Goal: Information Seeking & Learning: Learn about a topic

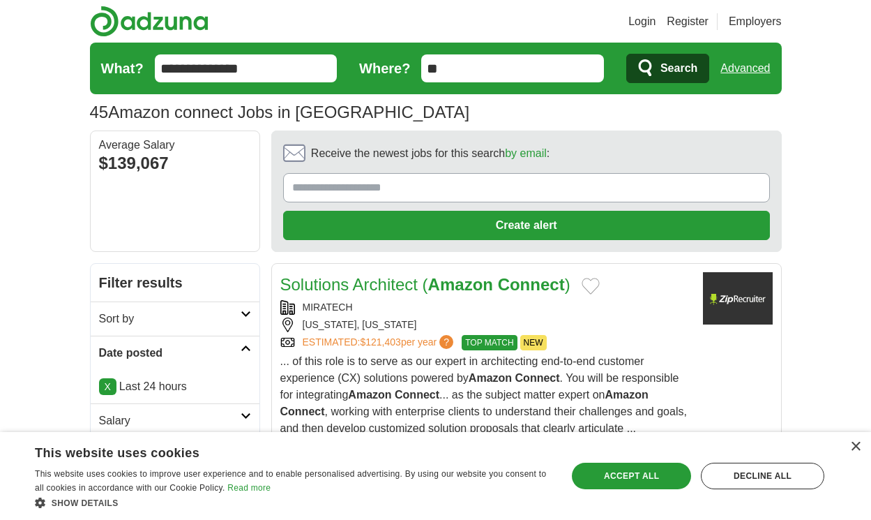
scroll to position [2352, 0]
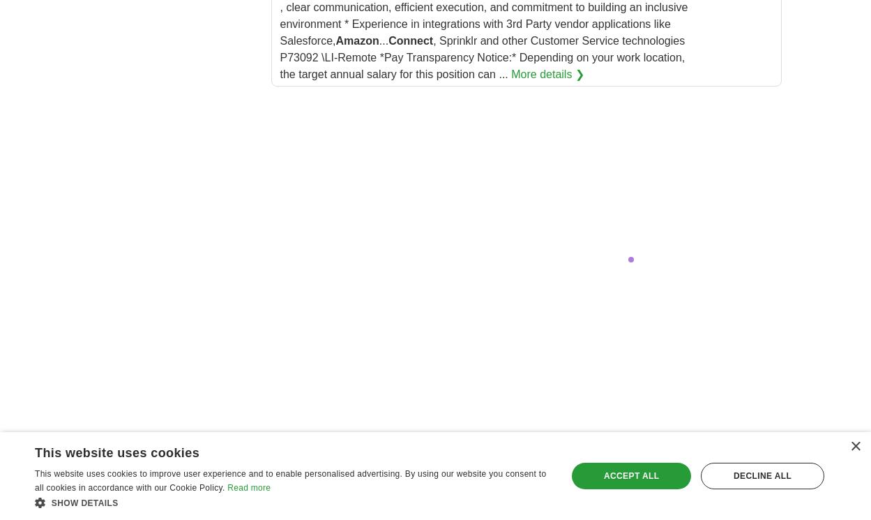
scroll to position [2829, 0]
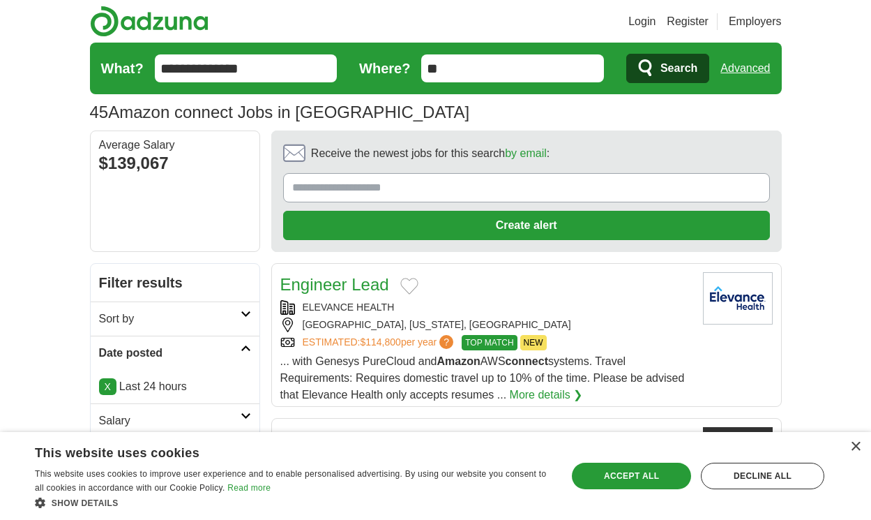
scroll to position [1984, 0]
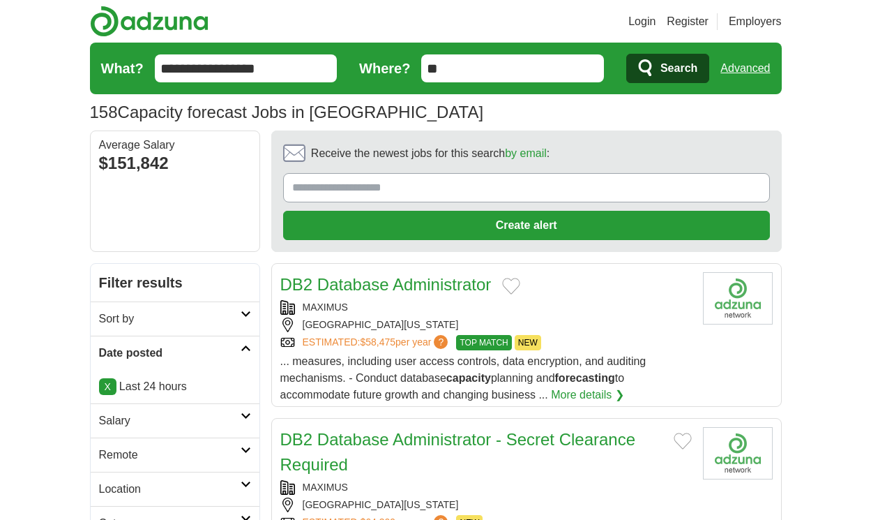
scroll to position [2185, 0]
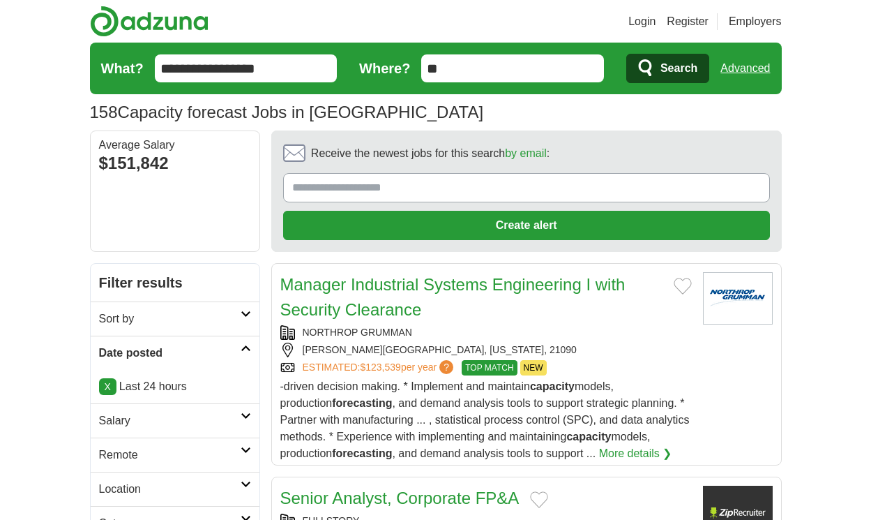
scroll to position [2089, 0]
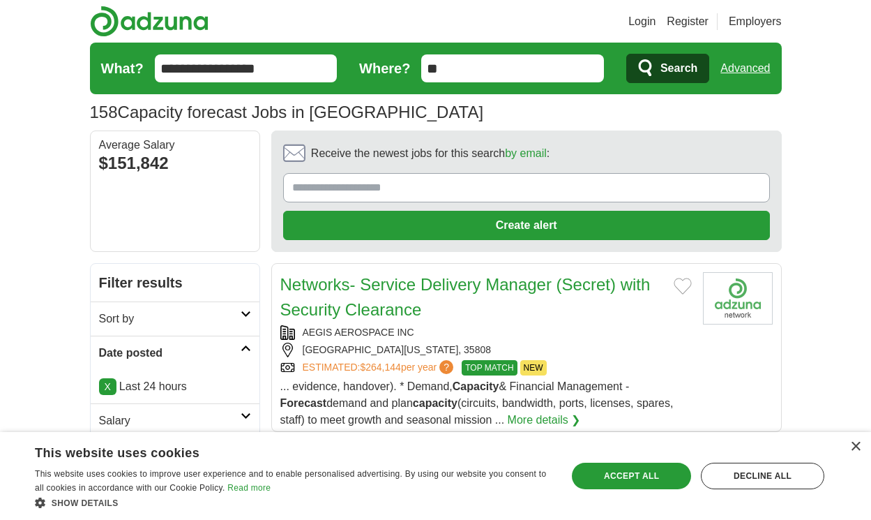
scroll to position [2072, 0]
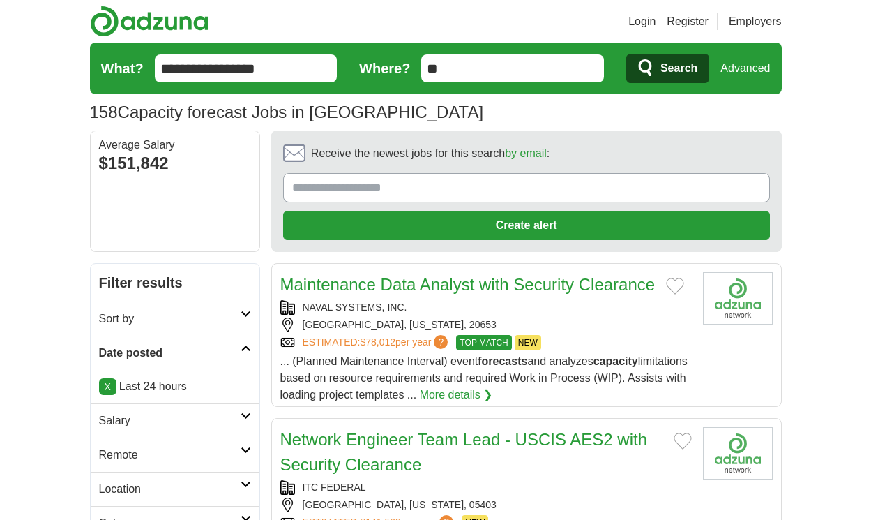
scroll to position [2097, 0]
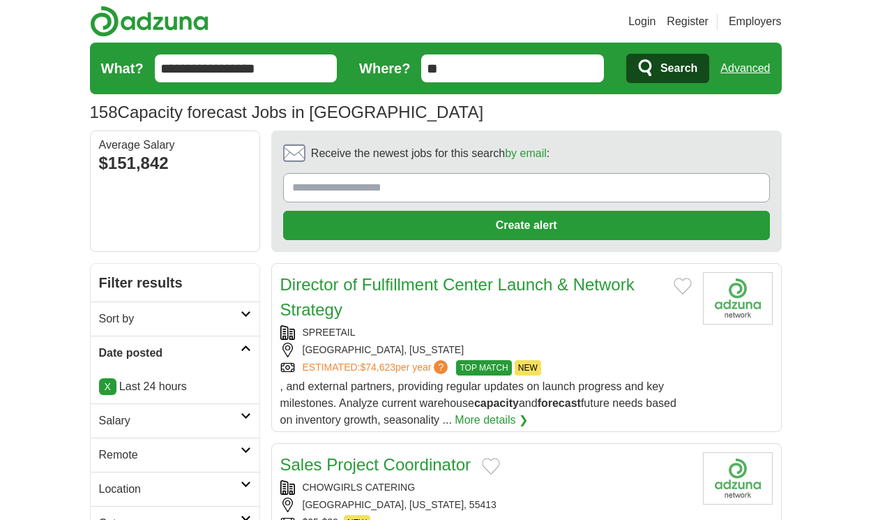
scroll to position [1988, 0]
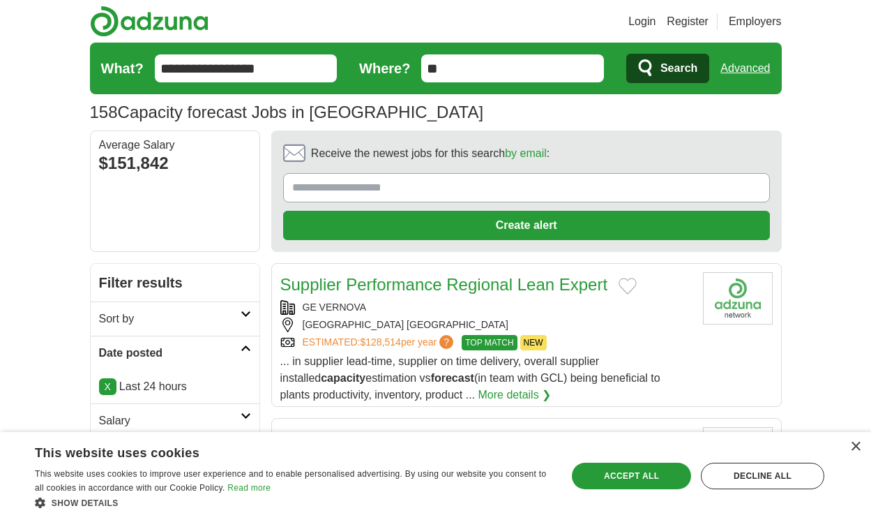
scroll to position [1971, 0]
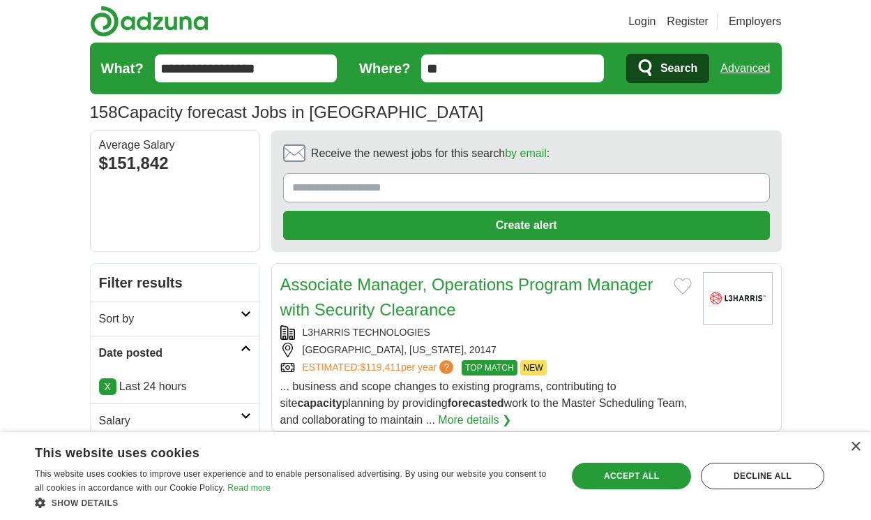
scroll to position [2013, 0]
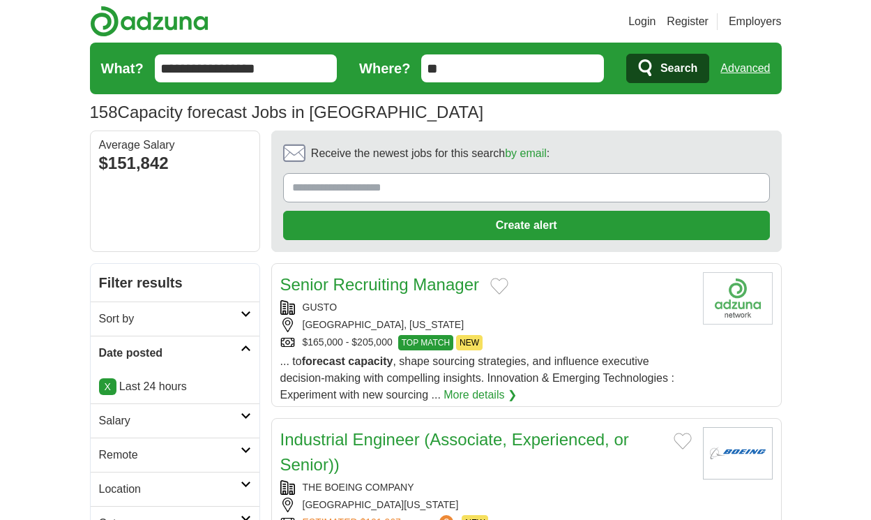
scroll to position [1913, 0]
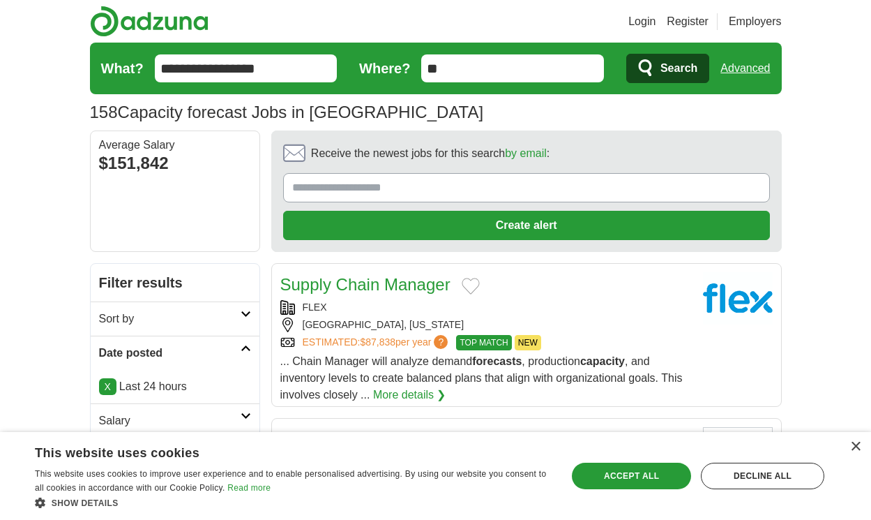
scroll to position [1963, 0]
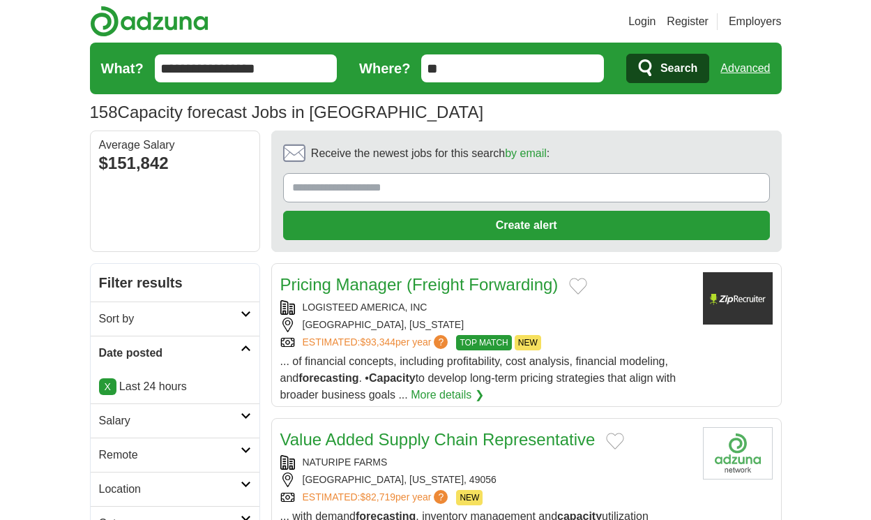
scroll to position [1888, 0]
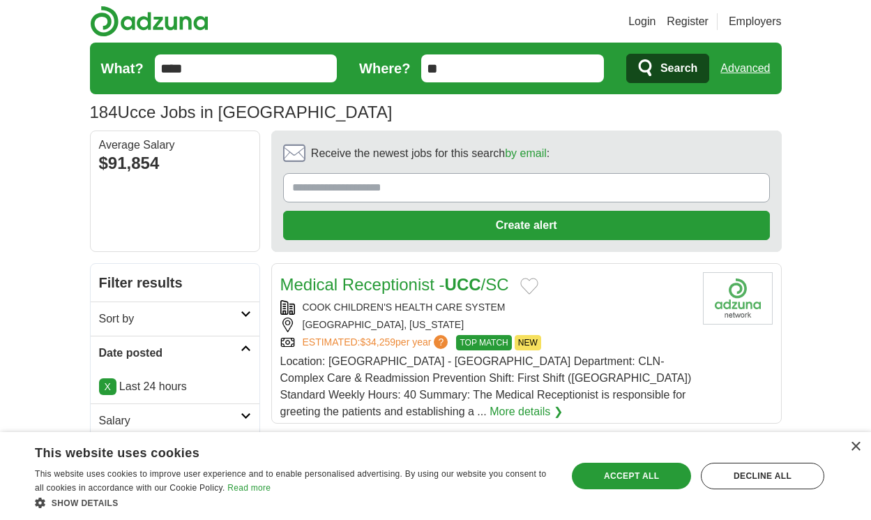
scroll to position [2185, 0]
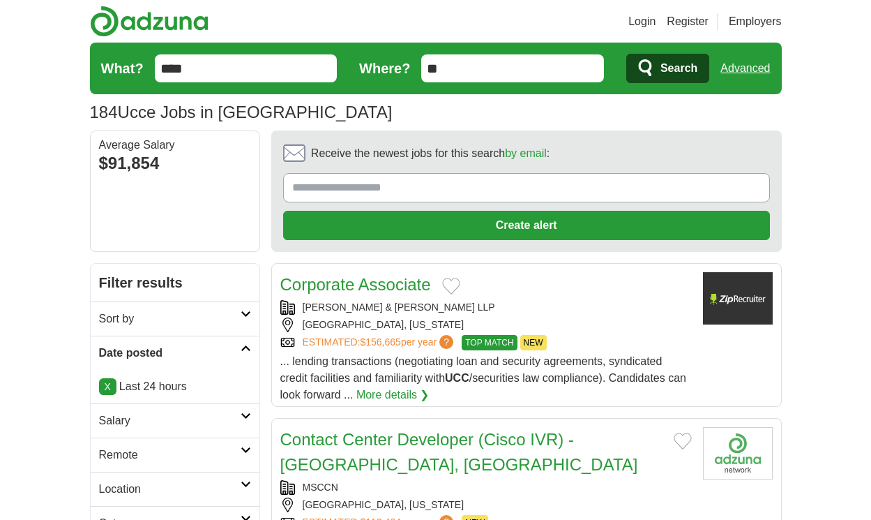
scroll to position [2151, 0]
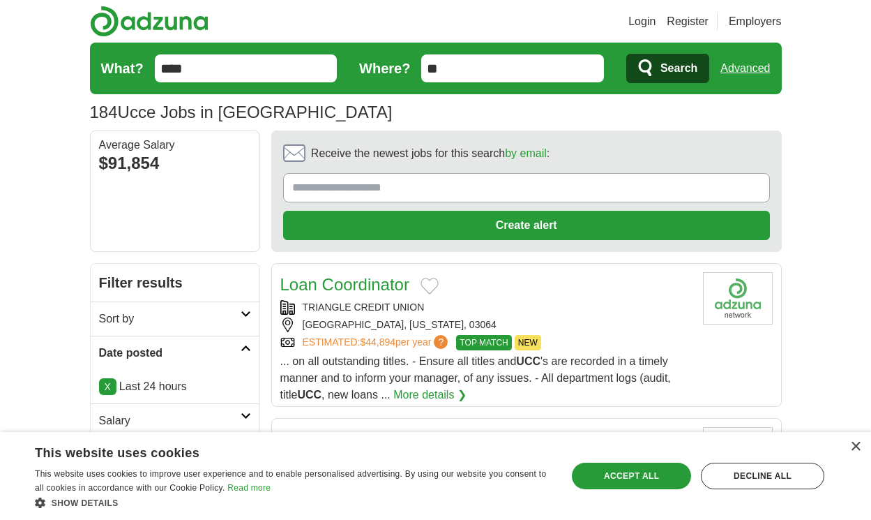
scroll to position [2051, 0]
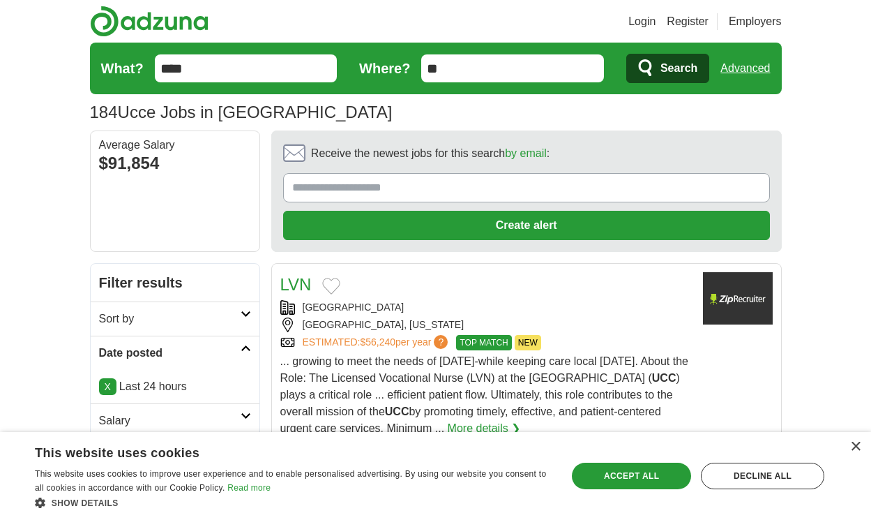
scroll to position [2034, 0]
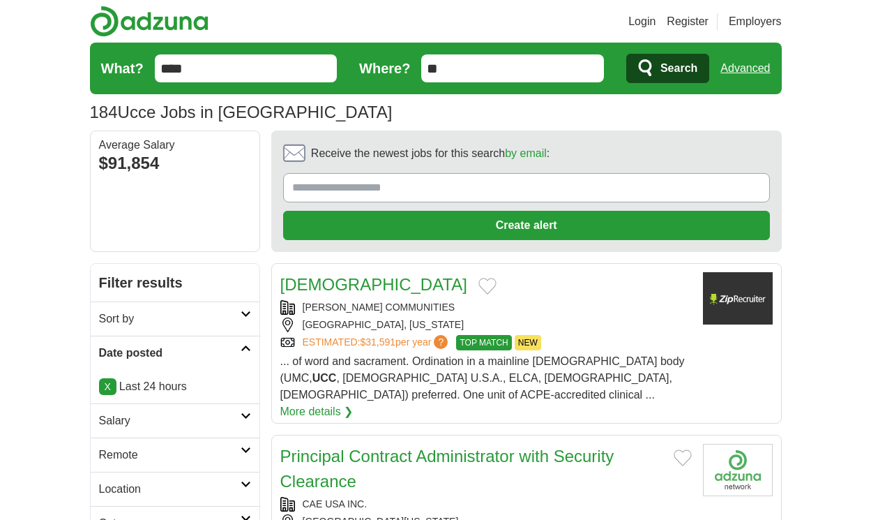
scroll to position [2017, 0]
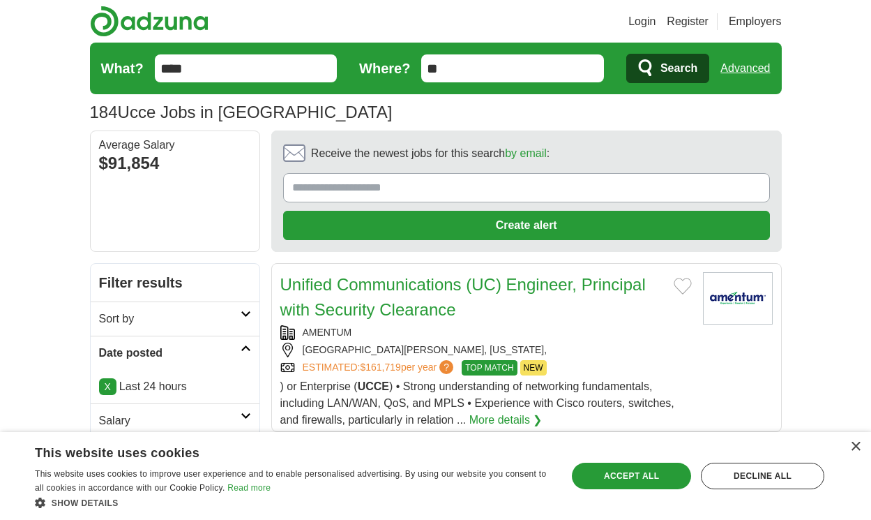
scroll to position [1934, 0]
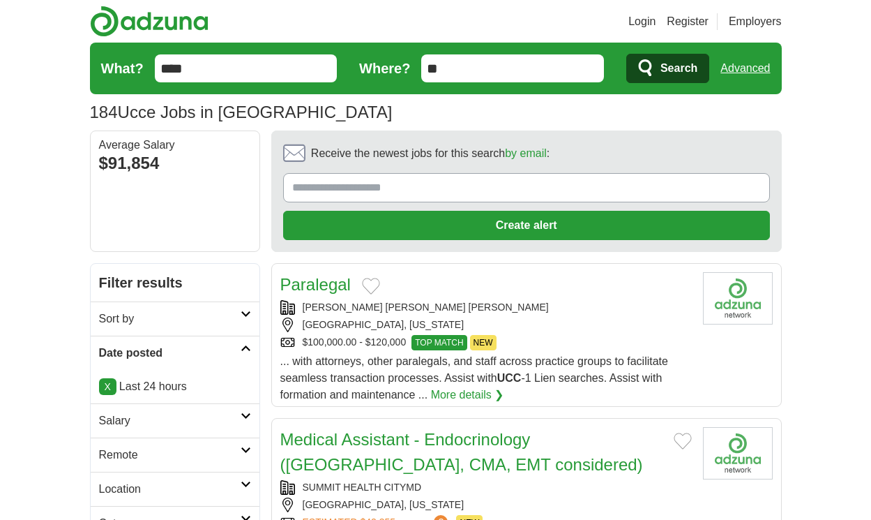
scroll to position [1934, 0]
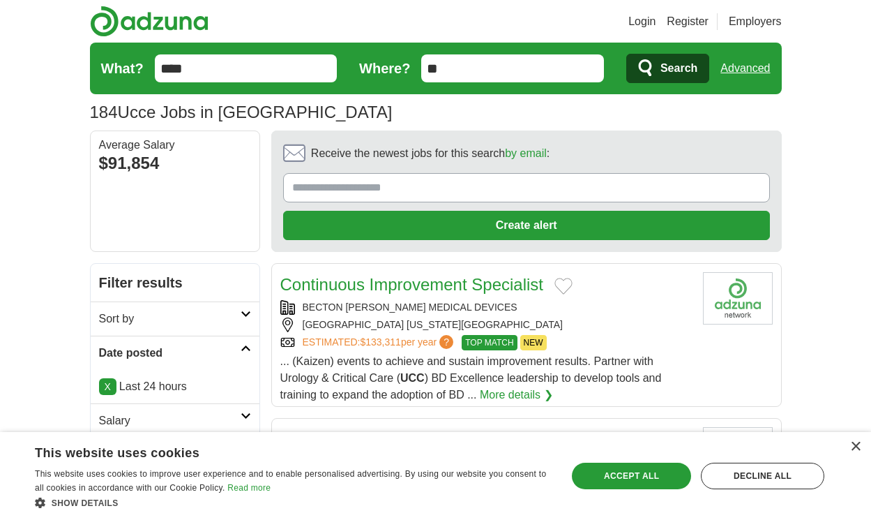
scroll to position [1883, 0]
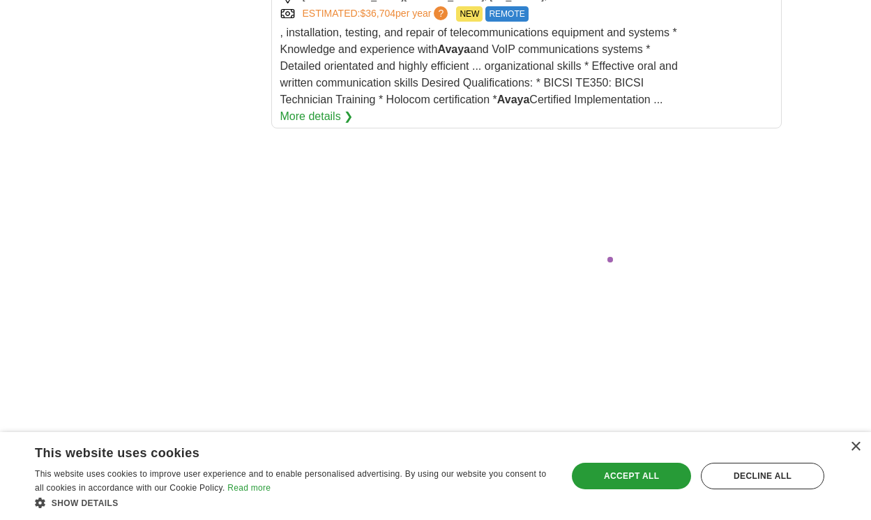
scroll to position [2774, 0]
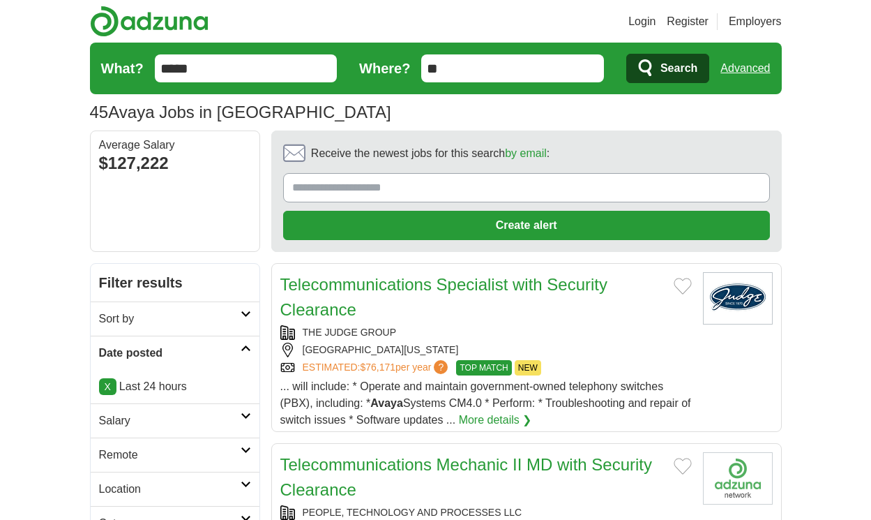
scroll to position [2176, 0]
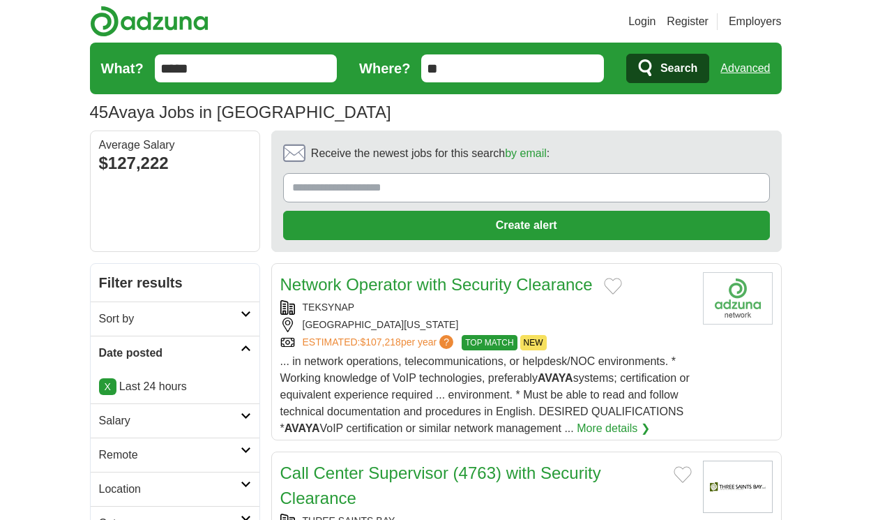
scroll to position [2017, 0]
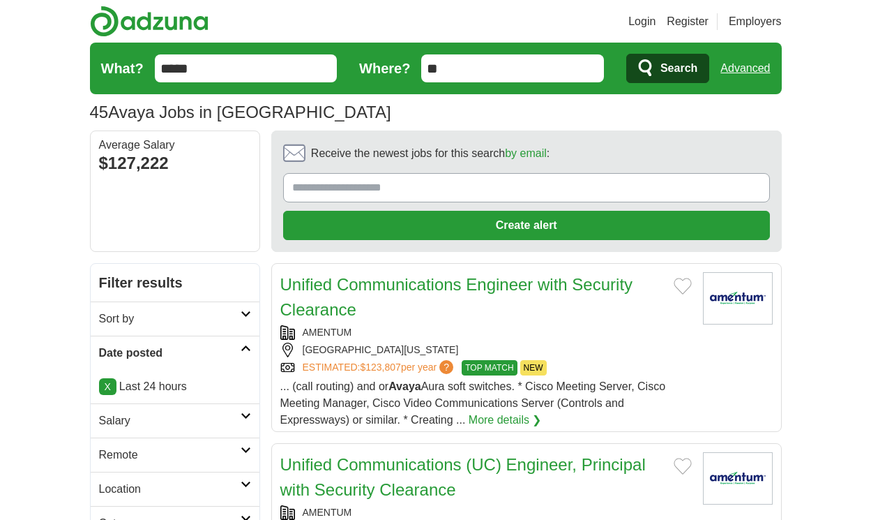
scroll to position [2009, 0]
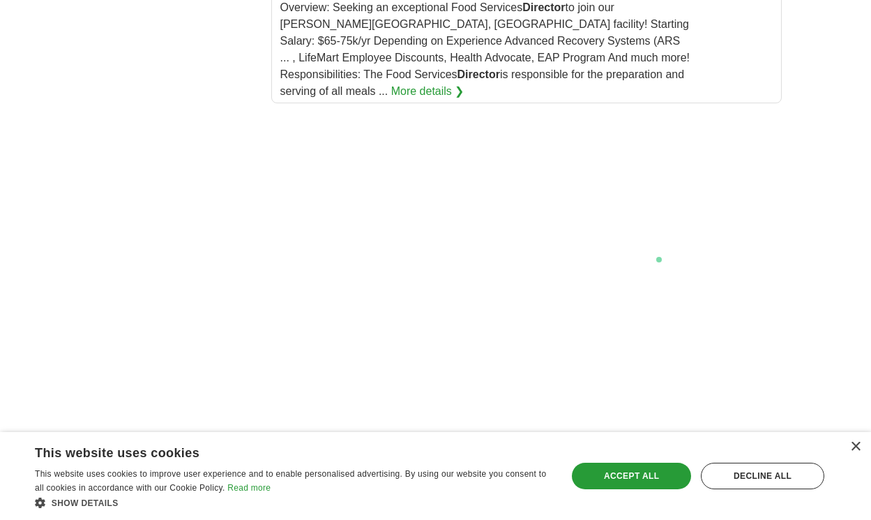
scroll to position [2804, 0]
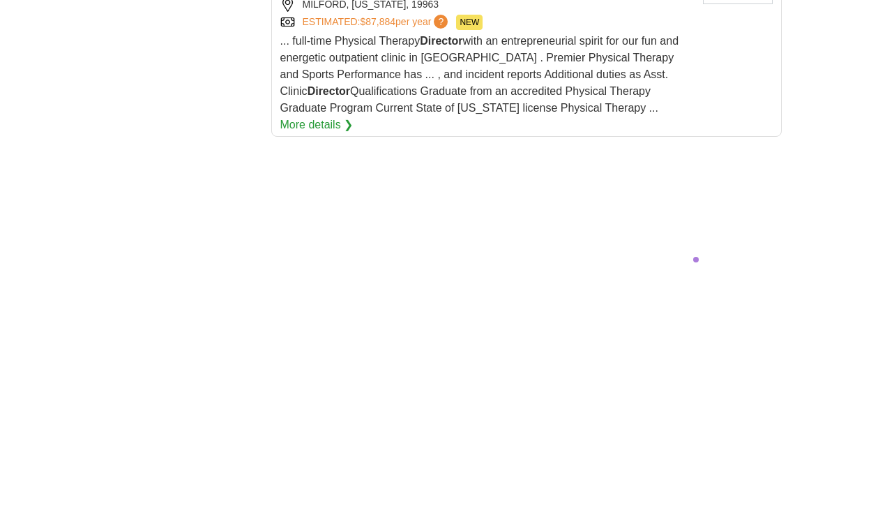
scroll to position [2897, 0]
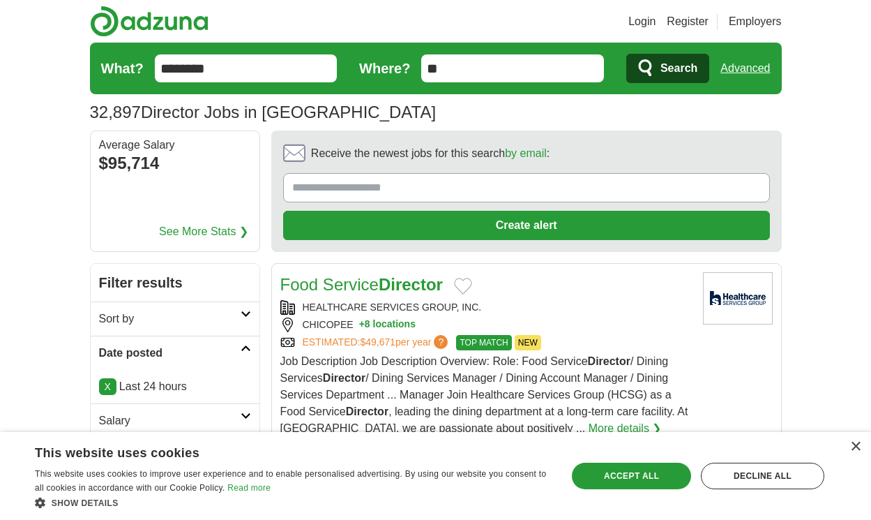
scroll to position [2176, 0]
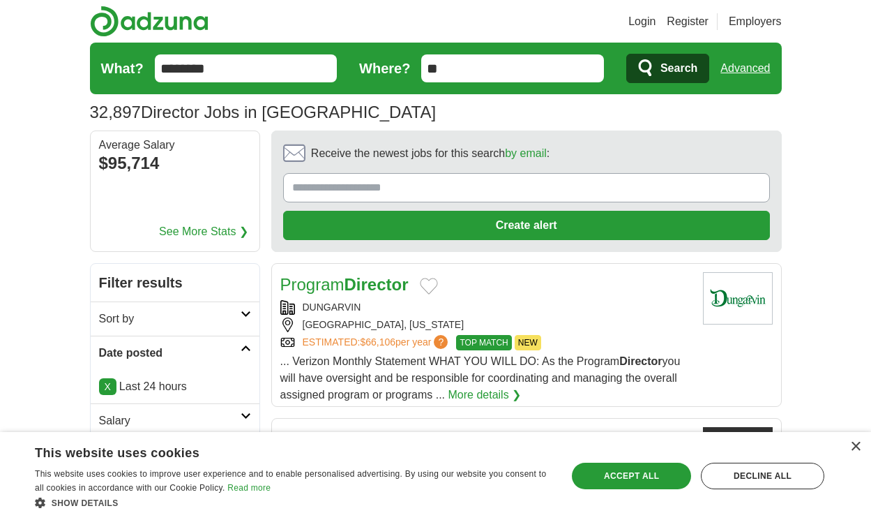
scroll to position [2034, 0]
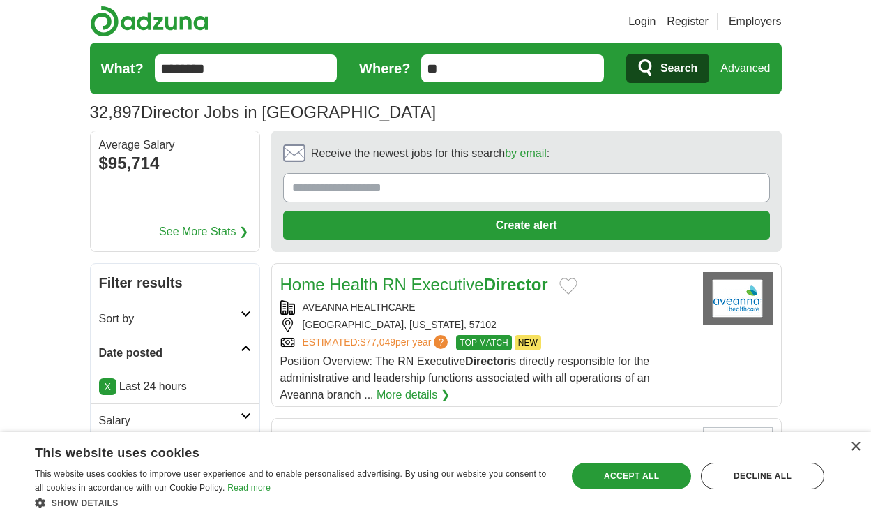
scroll to position [2026, 0]
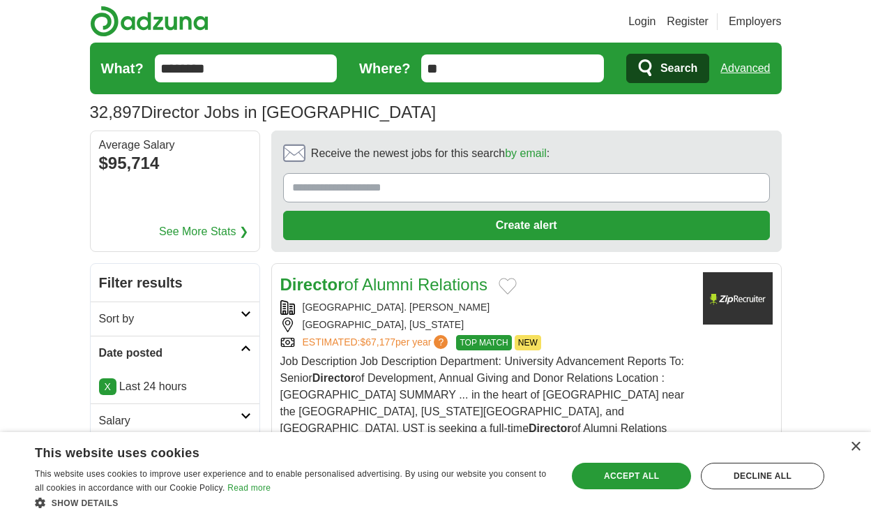
scroll to position [2093, 0]
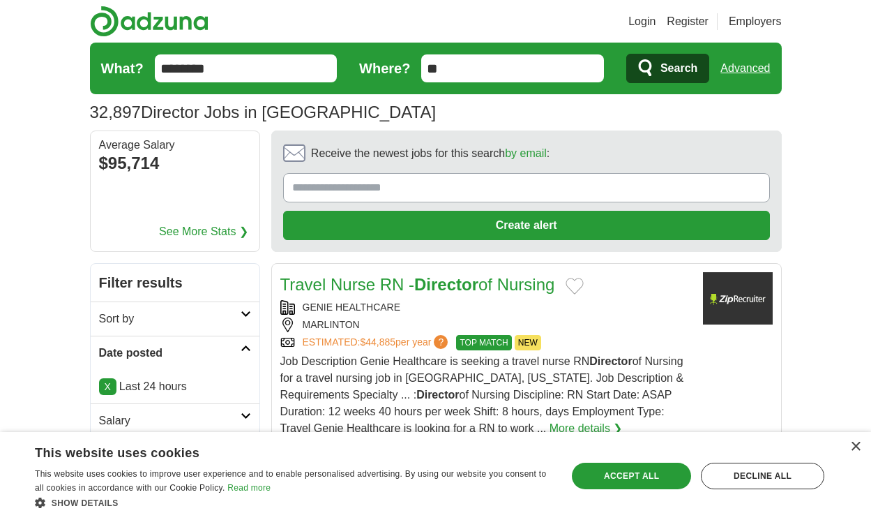
scroll to position [2168, 0]
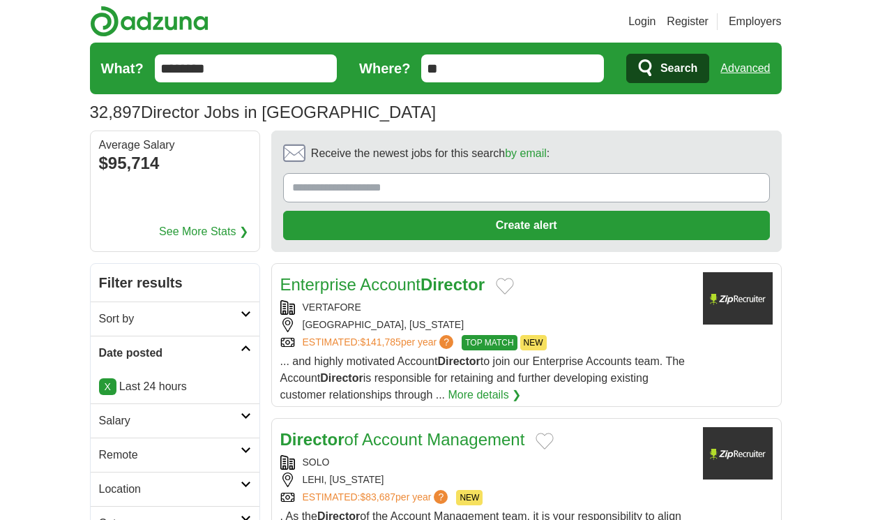
scroll to position [2109, 0]
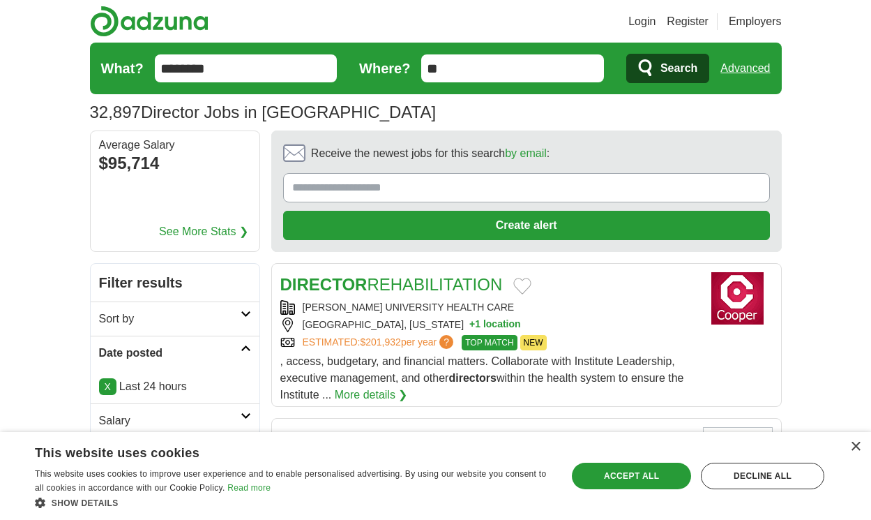
scroll to position [2109, 0]
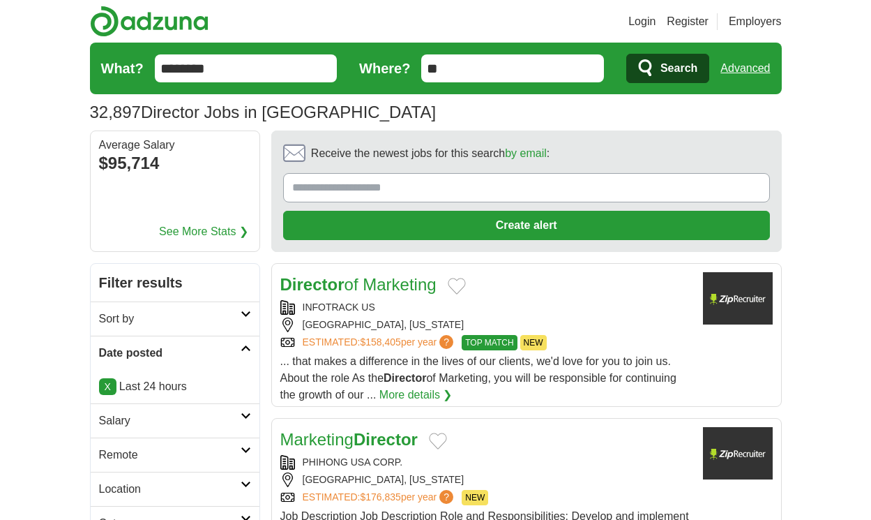
scroll to position [2076, 0]
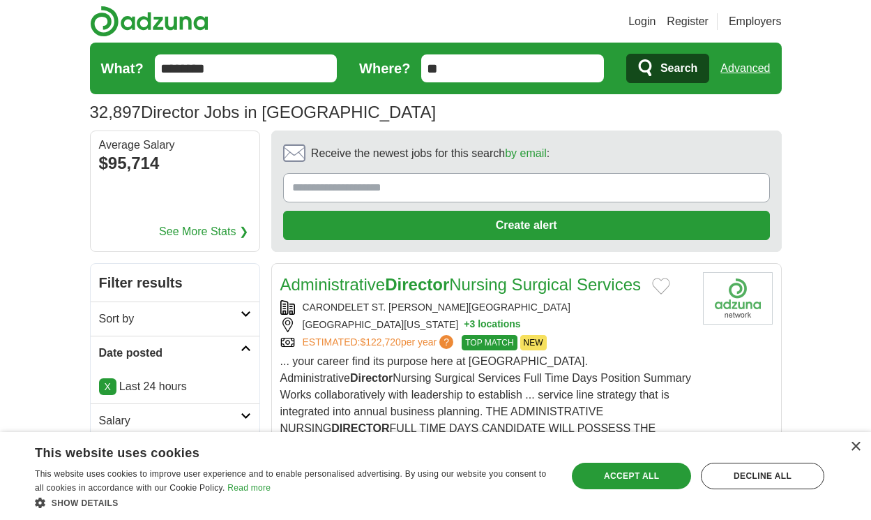
scroll to position [2168, 0]
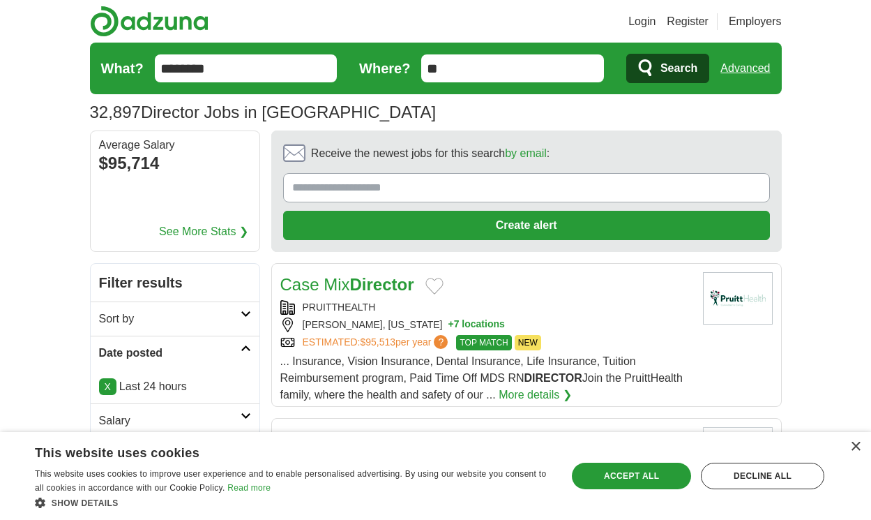
scroll to position [2084, 0]
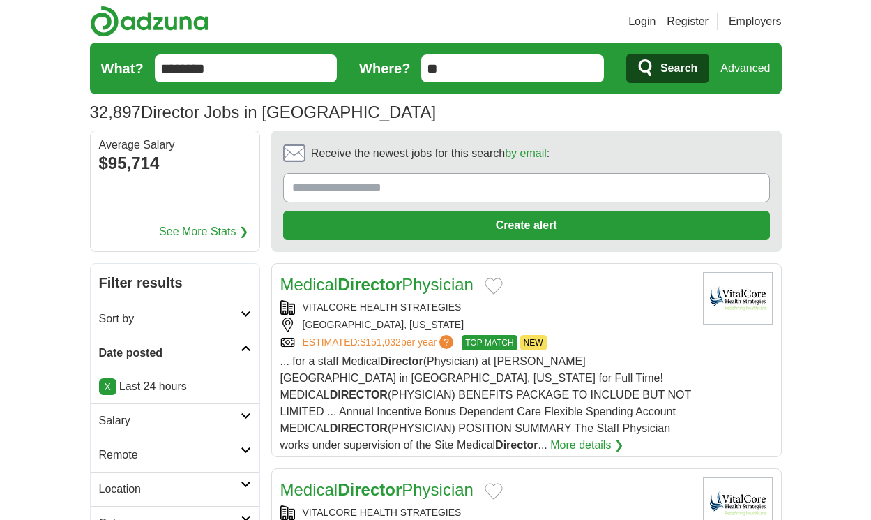
scroll to position [2222, 0]
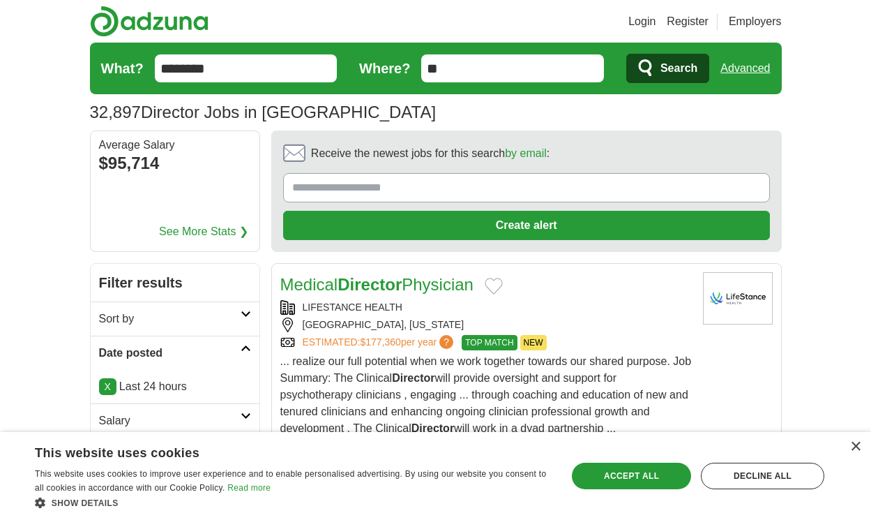
scroll to position [2172, 0]
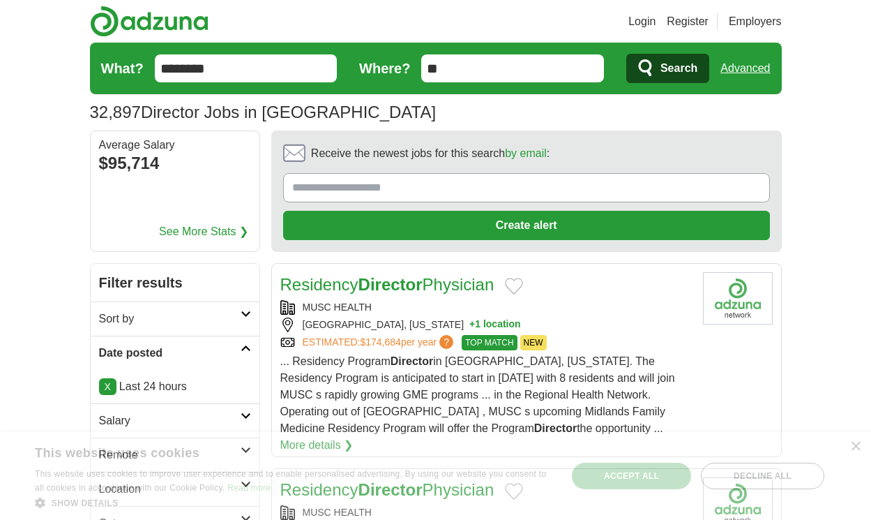
scroll to position [2005, 0]
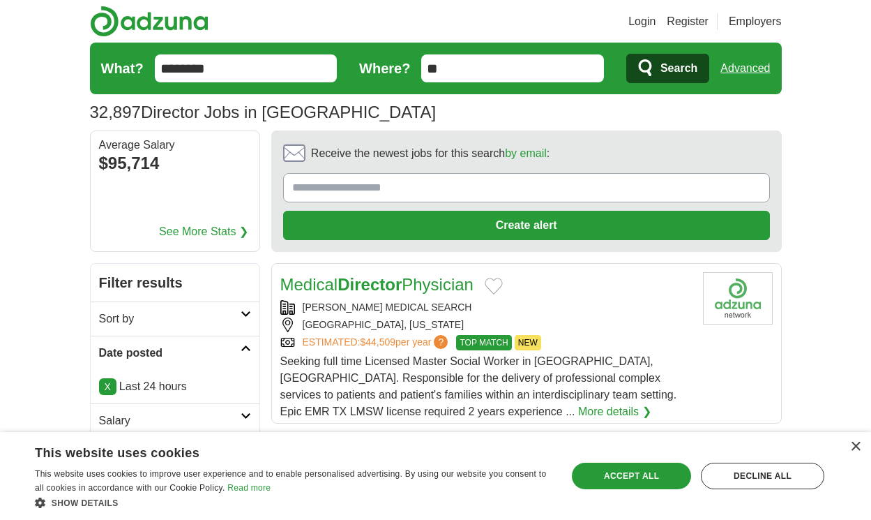
scroll to position [2214, 0]
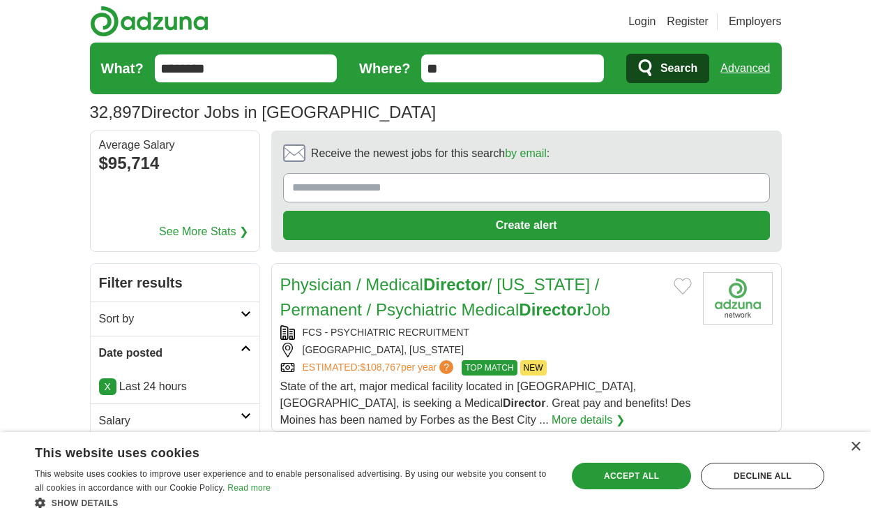
scroll to position [2281, 0]
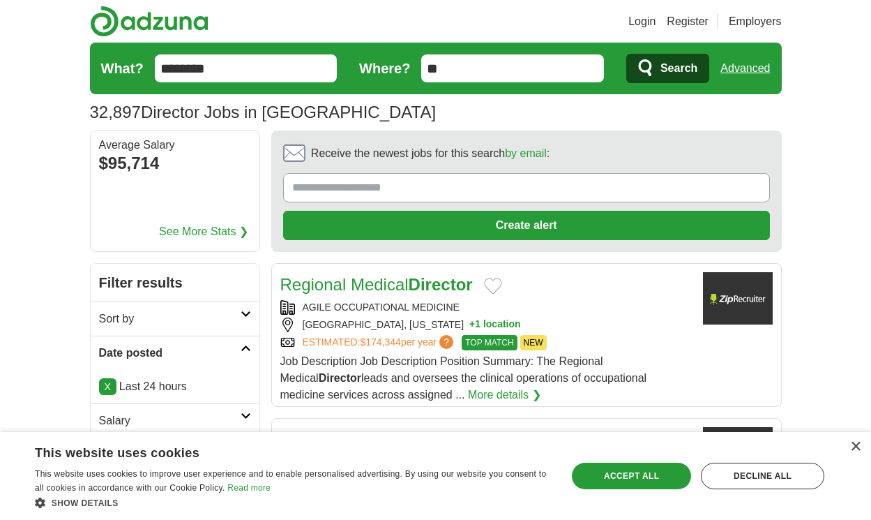
scroll to position [2126, 0]
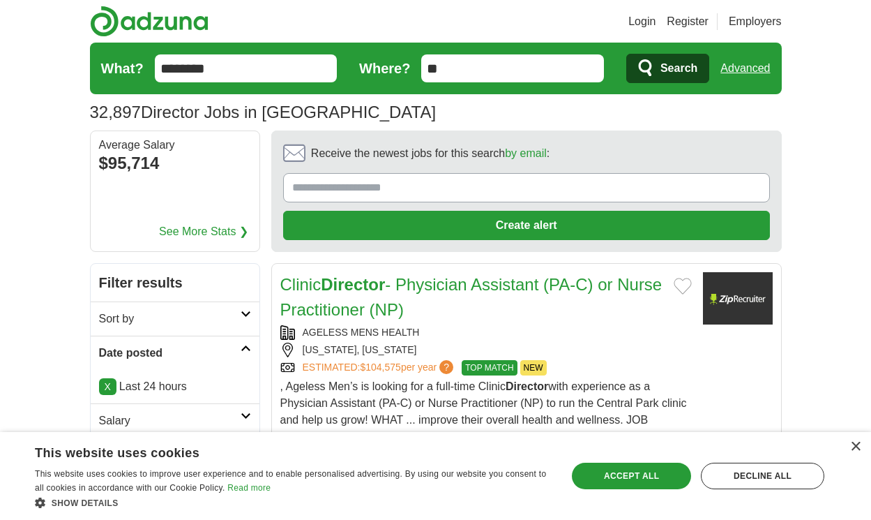
scroll to position [2260, 0]
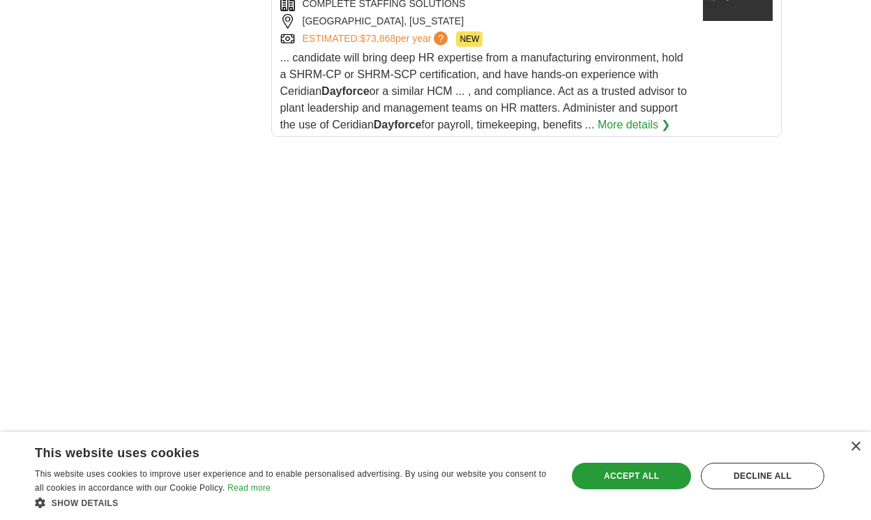
scroll to position [2621, 0]
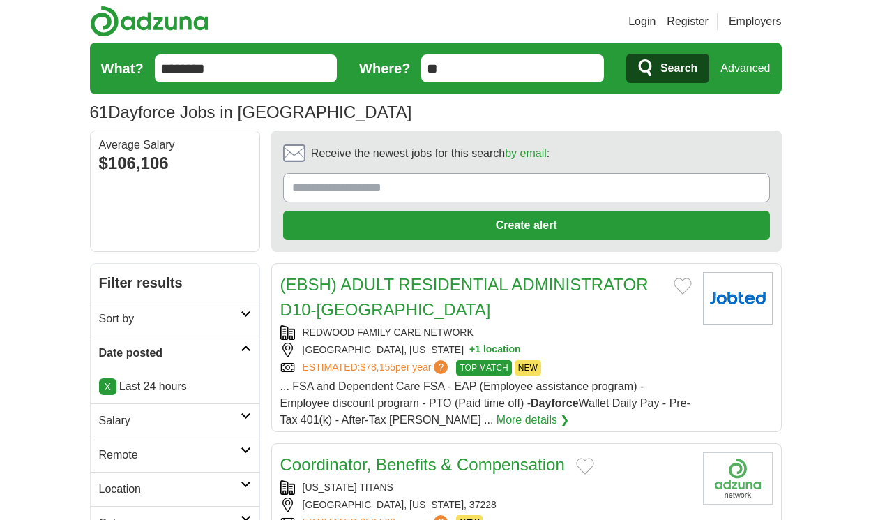
scroll to position [2076, 0]
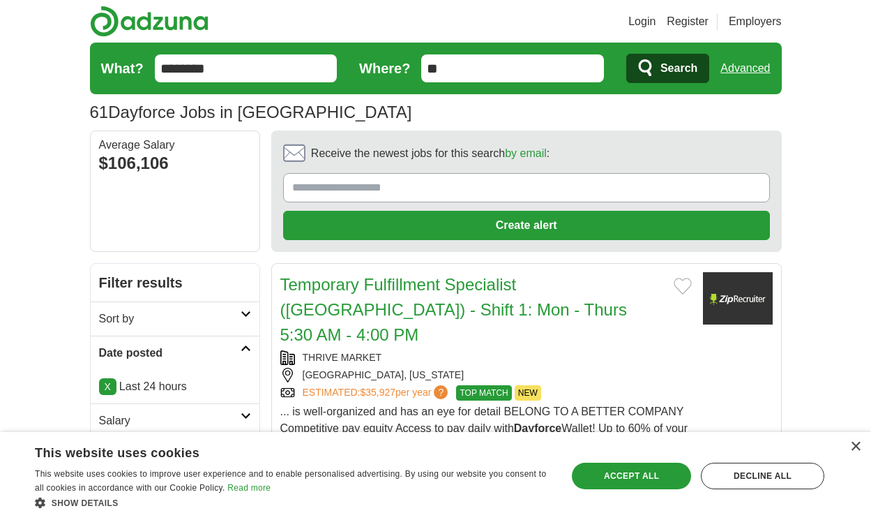
scroll to position [2135, 0]
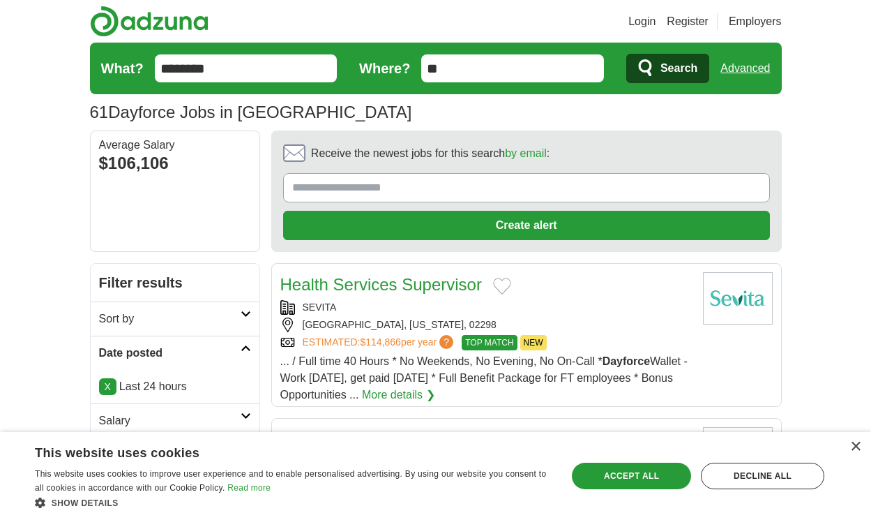
scroll to position [1909, 0]
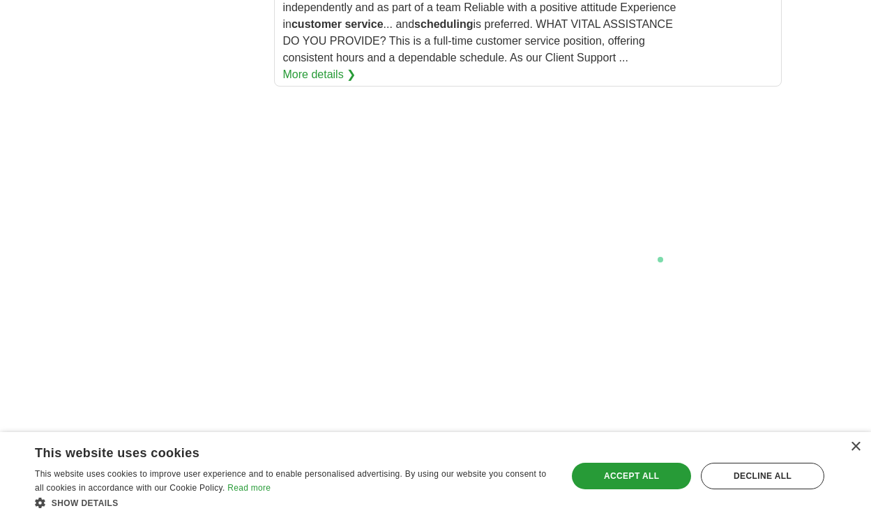
scroll to position [2564, 0]
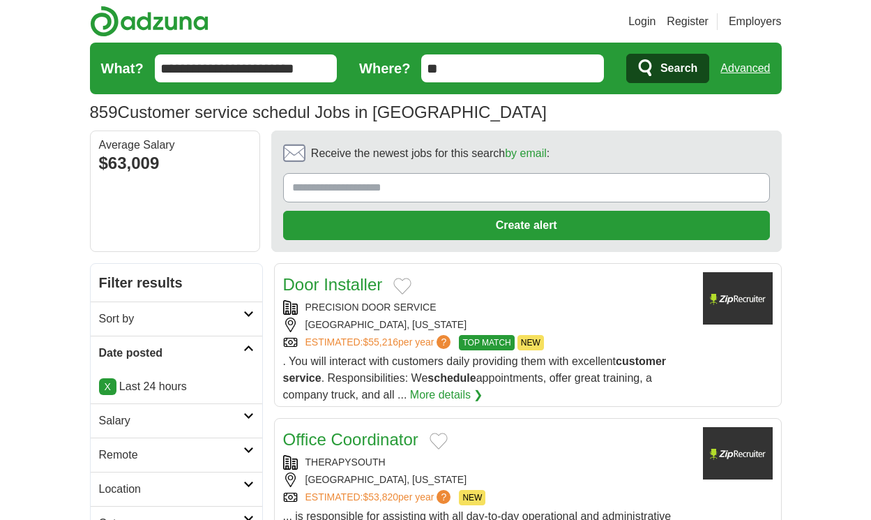
scroll to position [1917, 0]
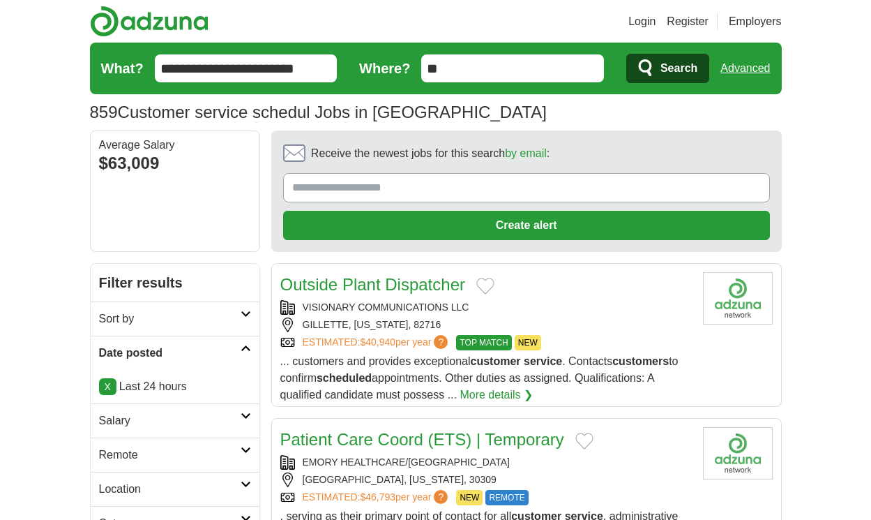
scroll to position [1925, 0]
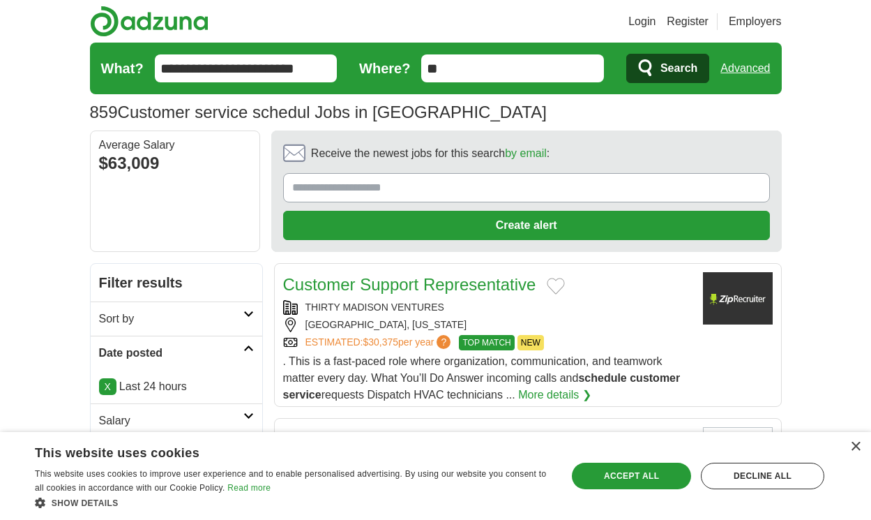
scroll to position [2109, 0]
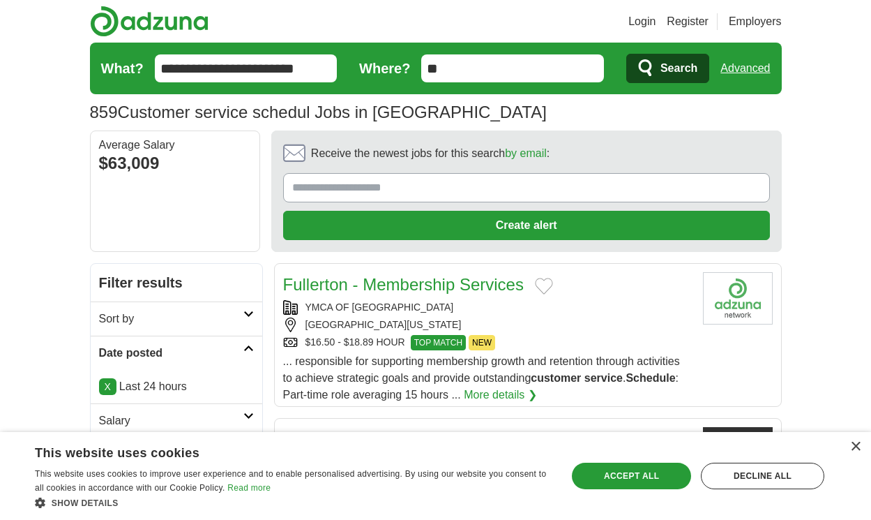
scroll to position [1984, 0]
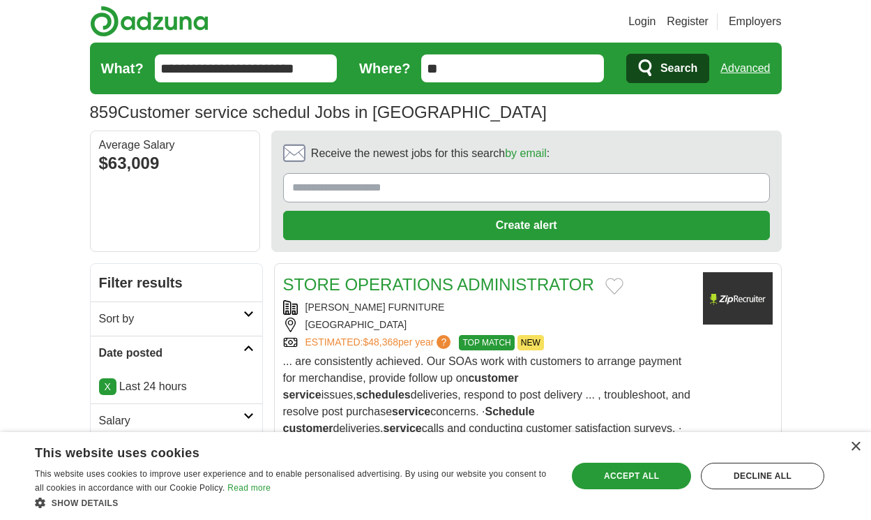
scroll to position [2043, 0]
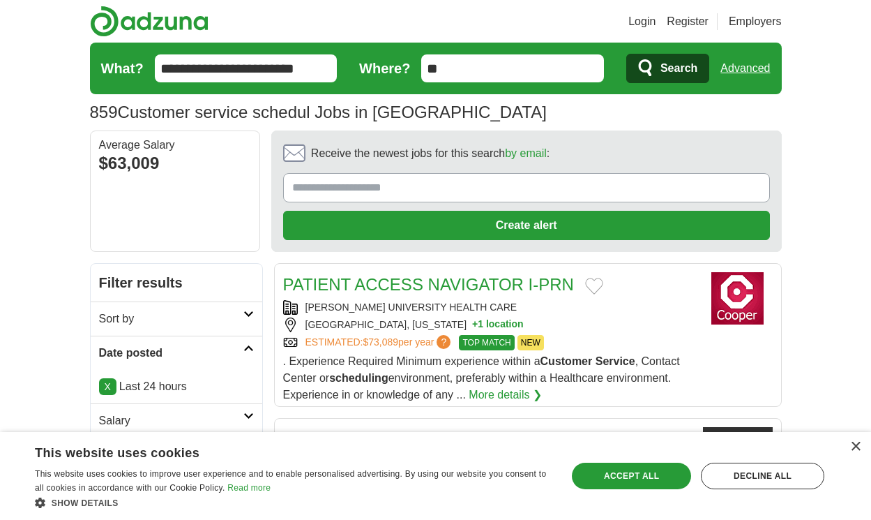
scroll to position [1967, 0]
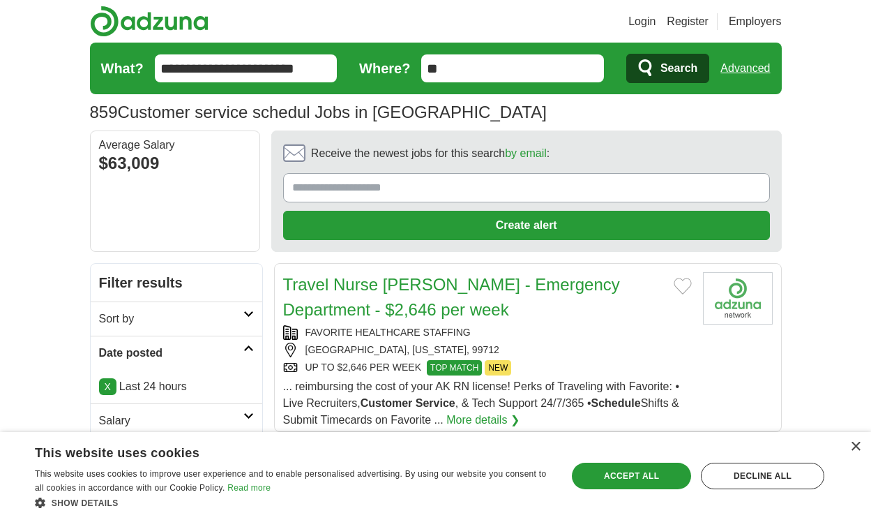
scroll to position [2043, 0]
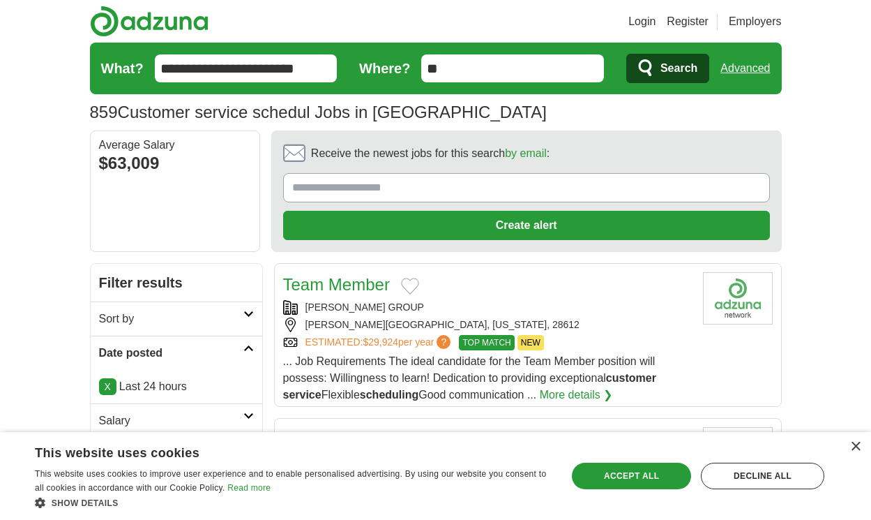
scroll to position [1883, 0]
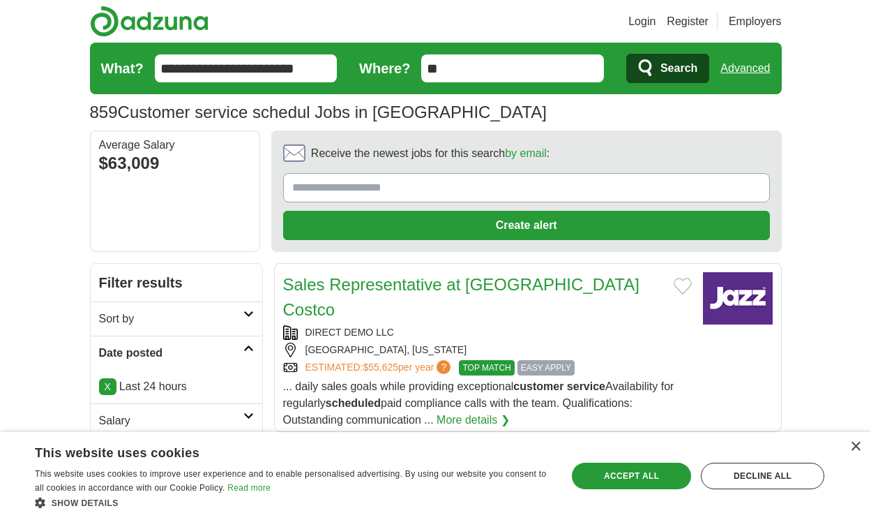
scroll to position [2009, 0]
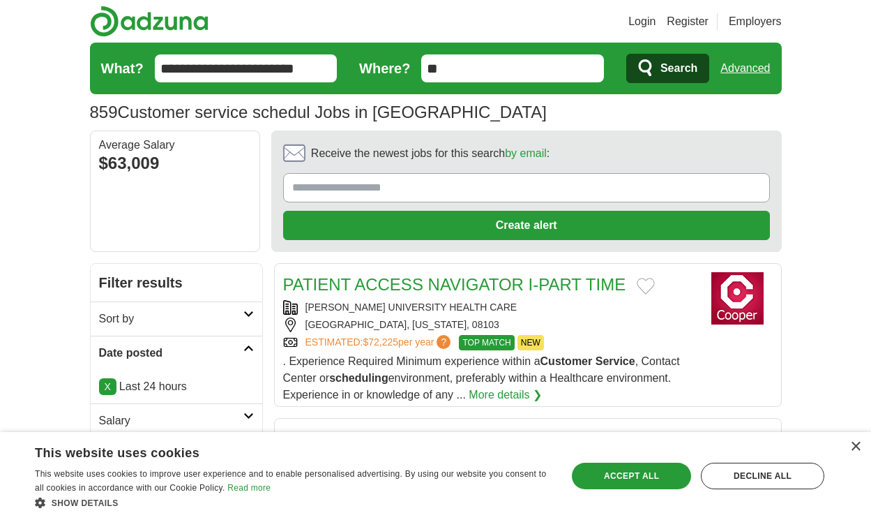
scroll to position [1934, 0]
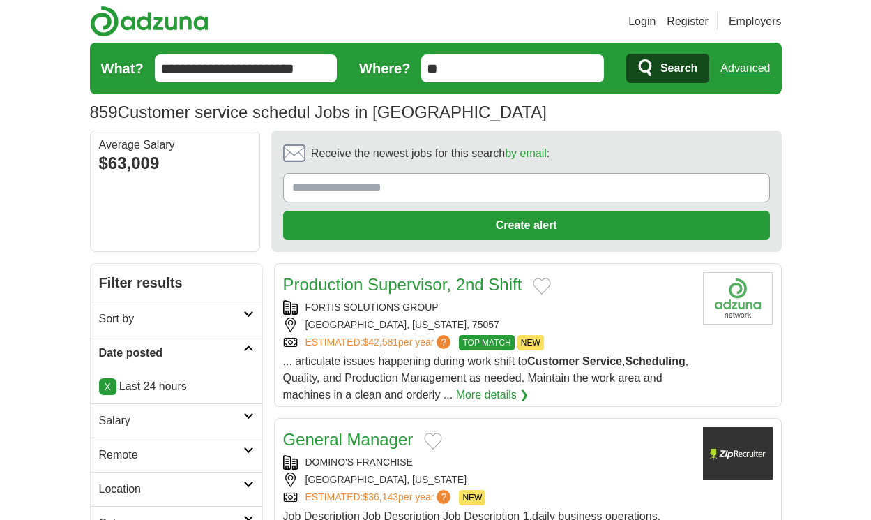
scroll to position [1883, 0]
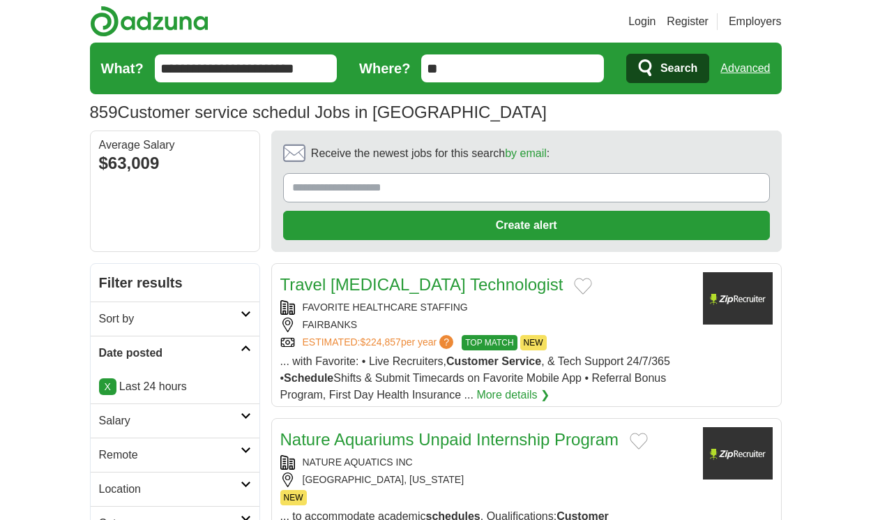
scroll to position [2080, 0]
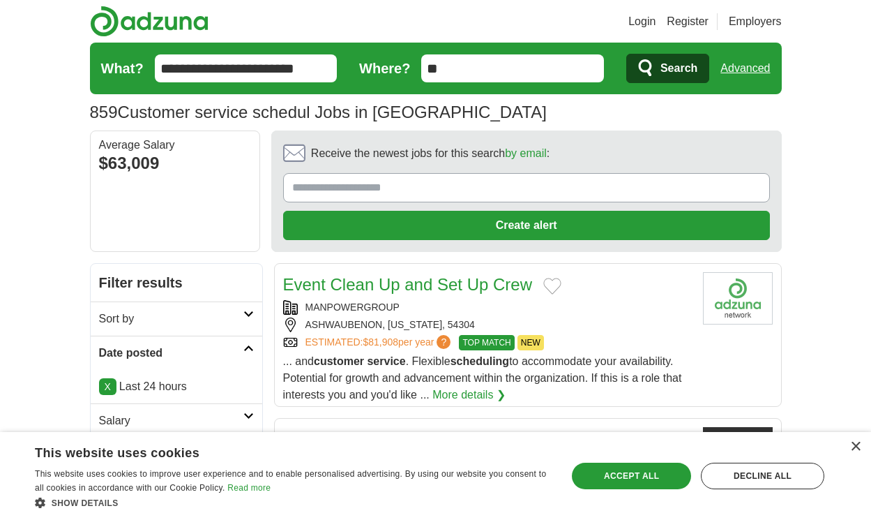
scroll to position [1955, 0]
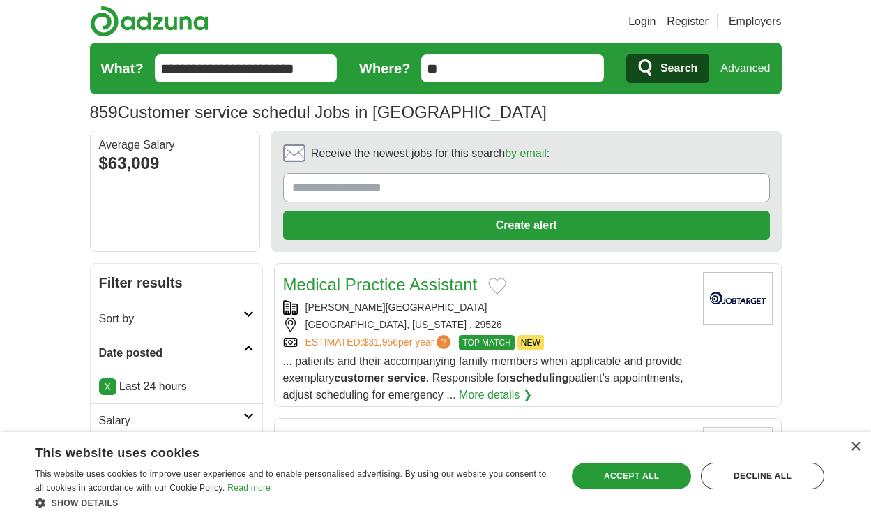
scroll to position [2197, 0]
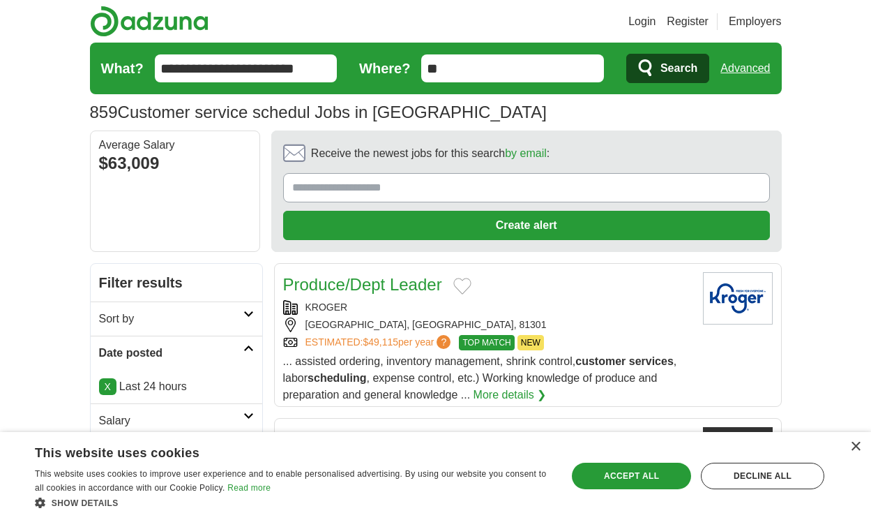
scroll to position [1921, 0]
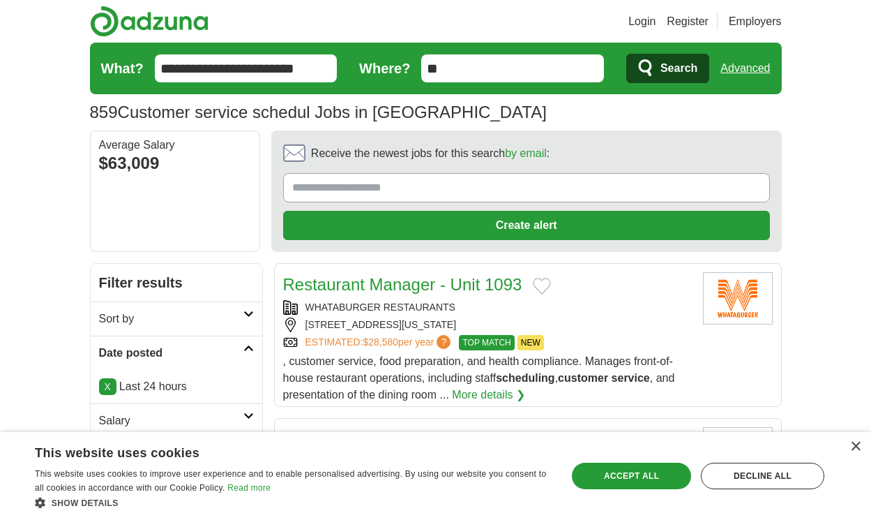
scroll to position [1959, 0]
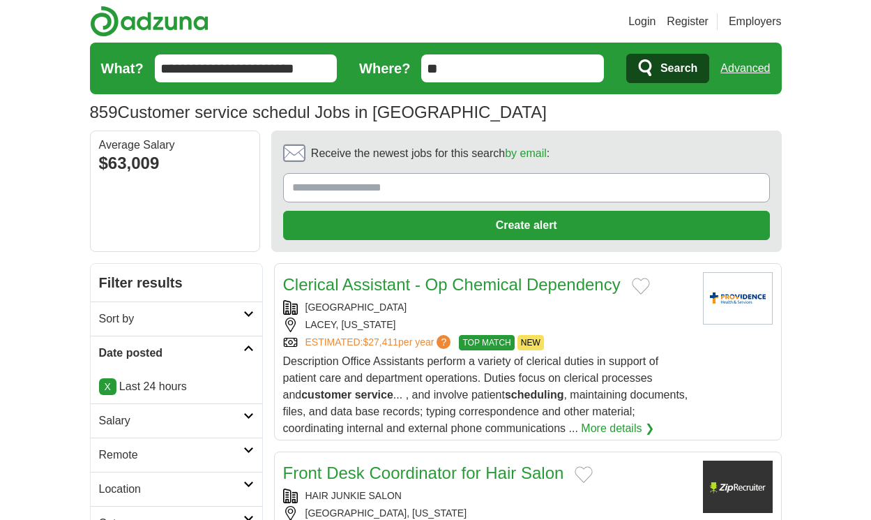
scroll to position [2001, 0]
